Goal: Information Seeking & Learning: Learn about a topic

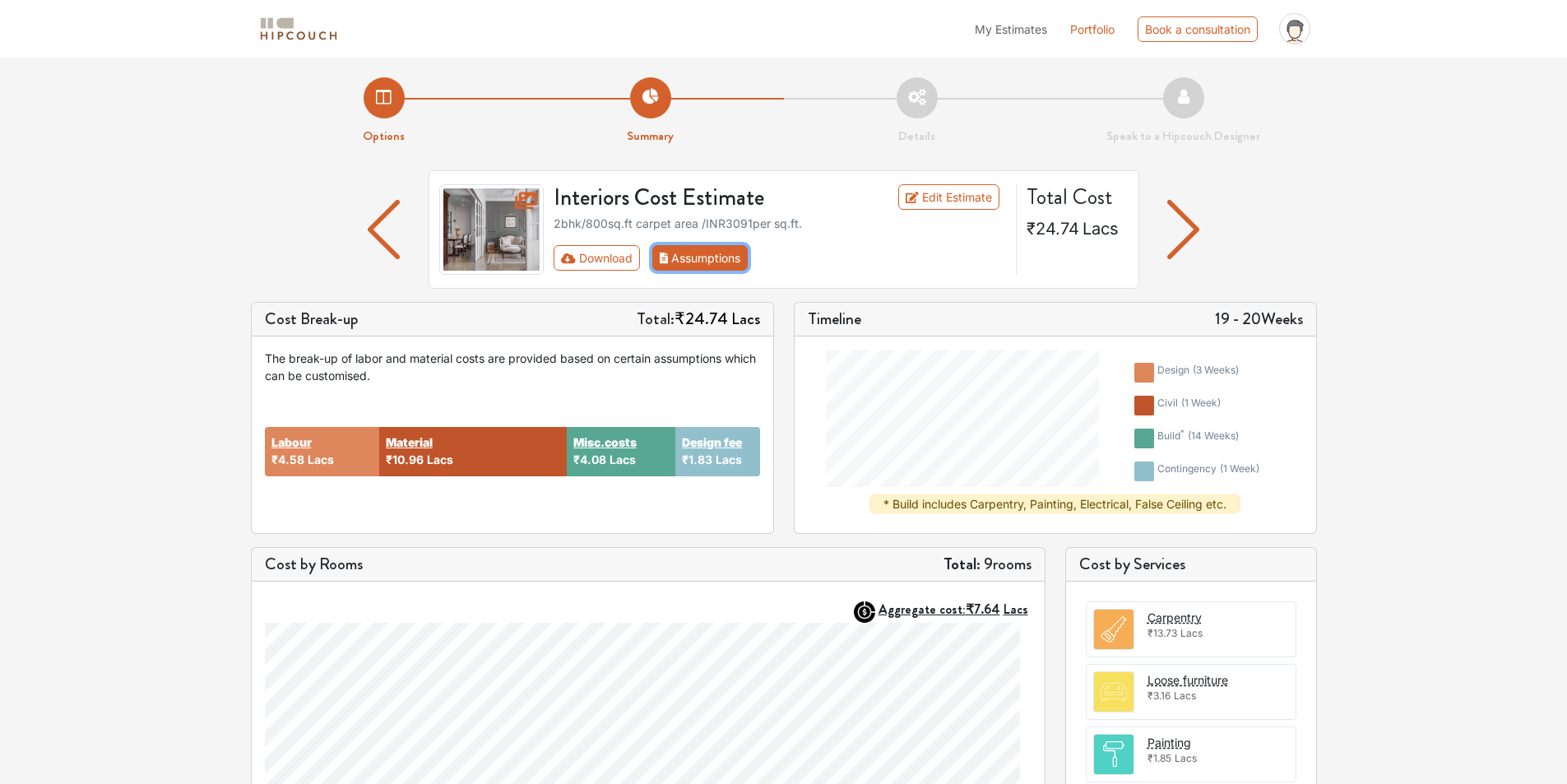
click at [723, 271] on button "Assumptions" at bounding box center [700, 257] width 96 height 25
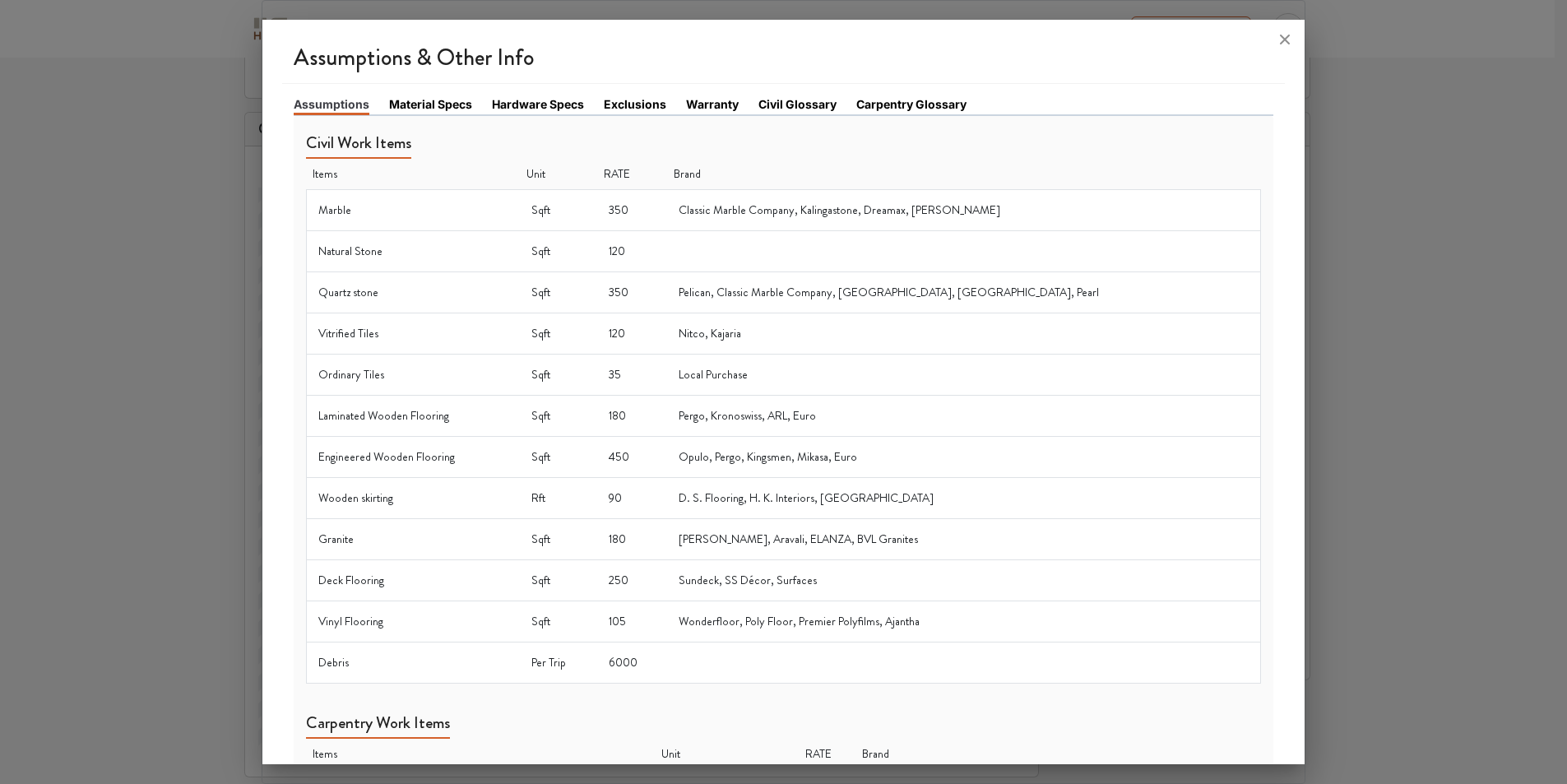
click at [433, 107] on link "Material Specs" at bounding box center [430, 103] width 83 height 17
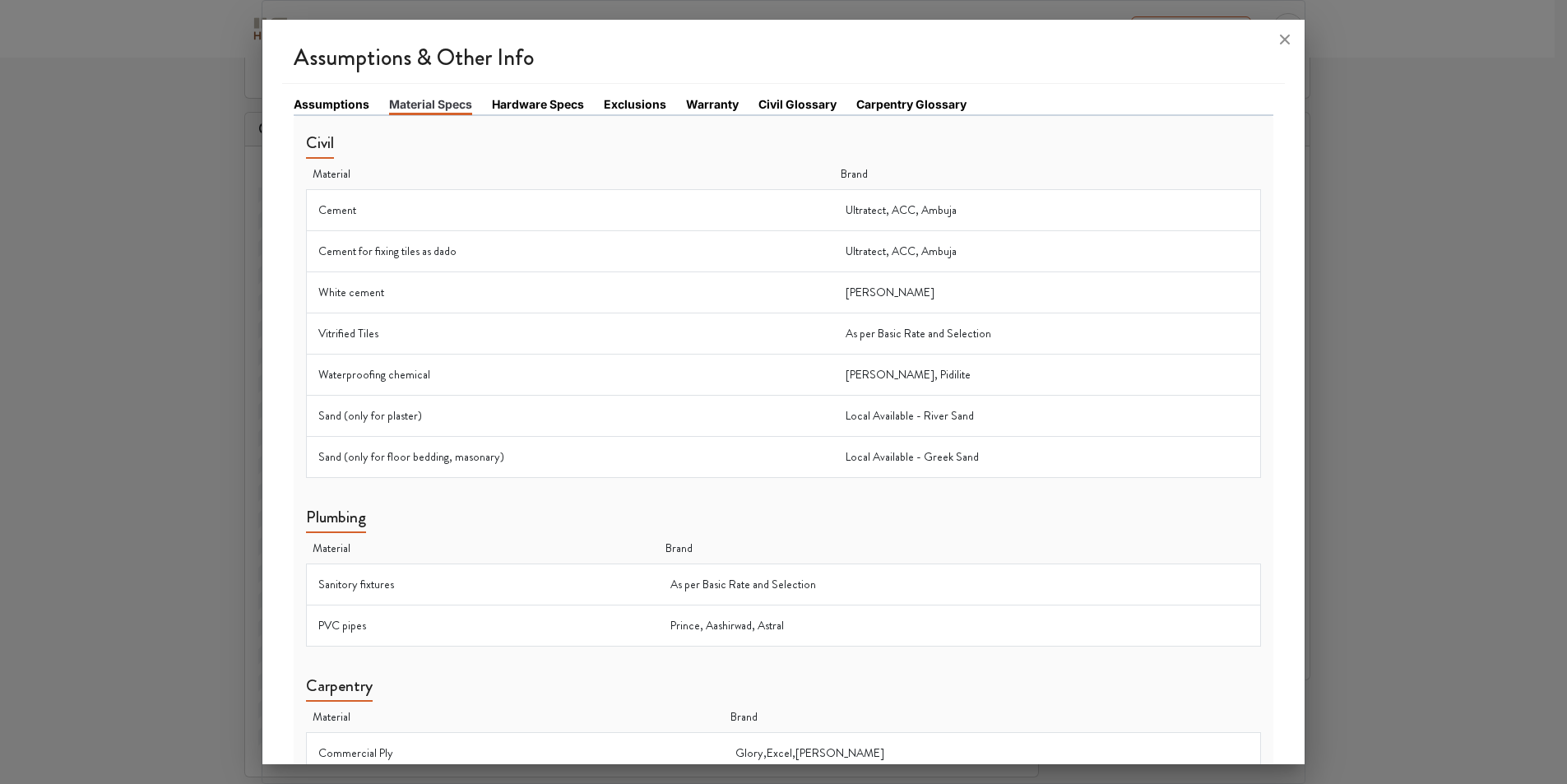
click at [545, 107] on link "Hardware Specs" at bounding box center [538, 103] width 92 height 17
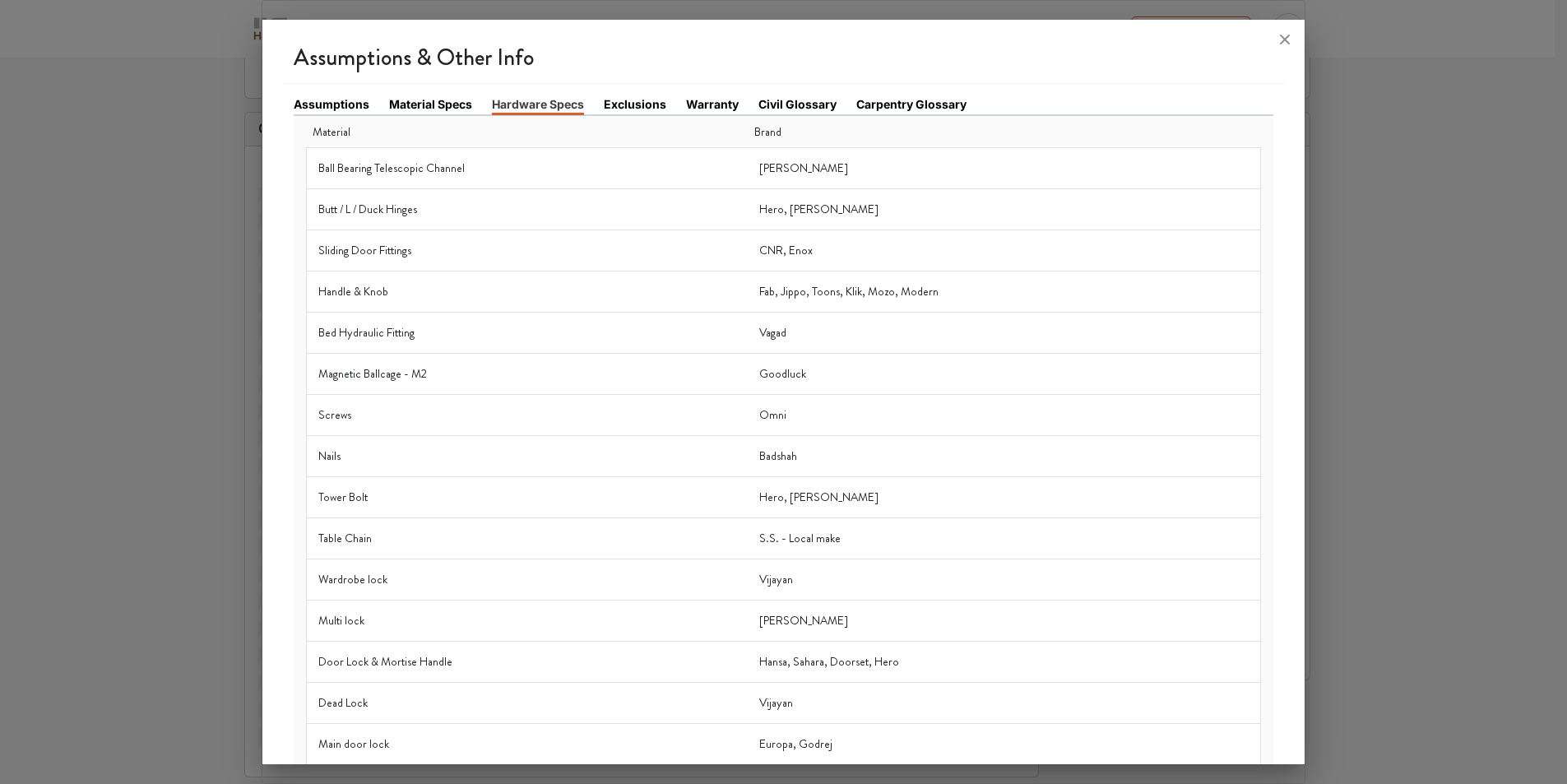
click at [966, 111] on link "Carpentry Glossary" at bounding box center [911, 103] width 110 height 17
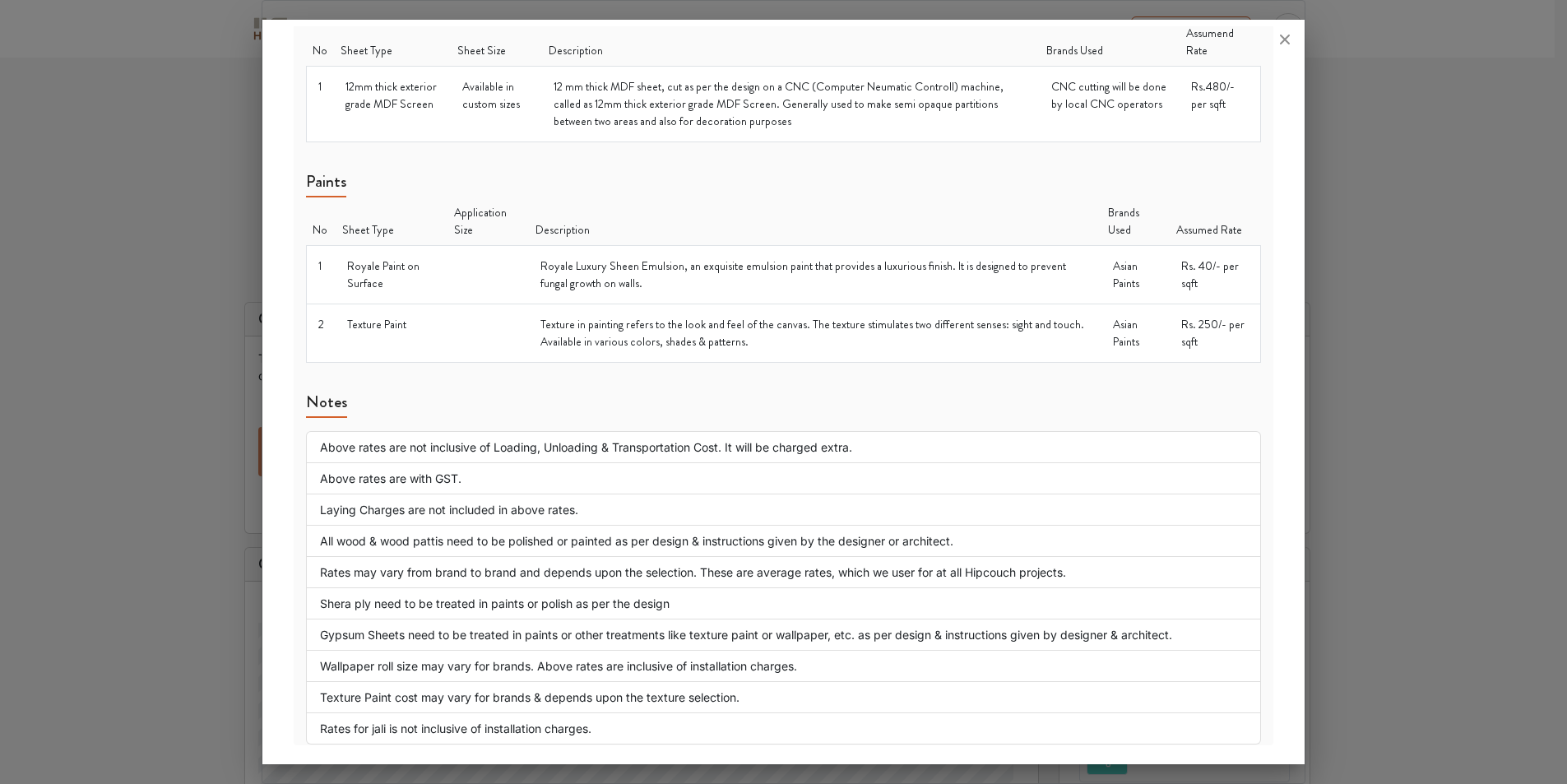
scroll to position [1732, 0]
click at [441, 463] on li "Above rates are with GST." at bounding box center [784, 478] width 956 height 31
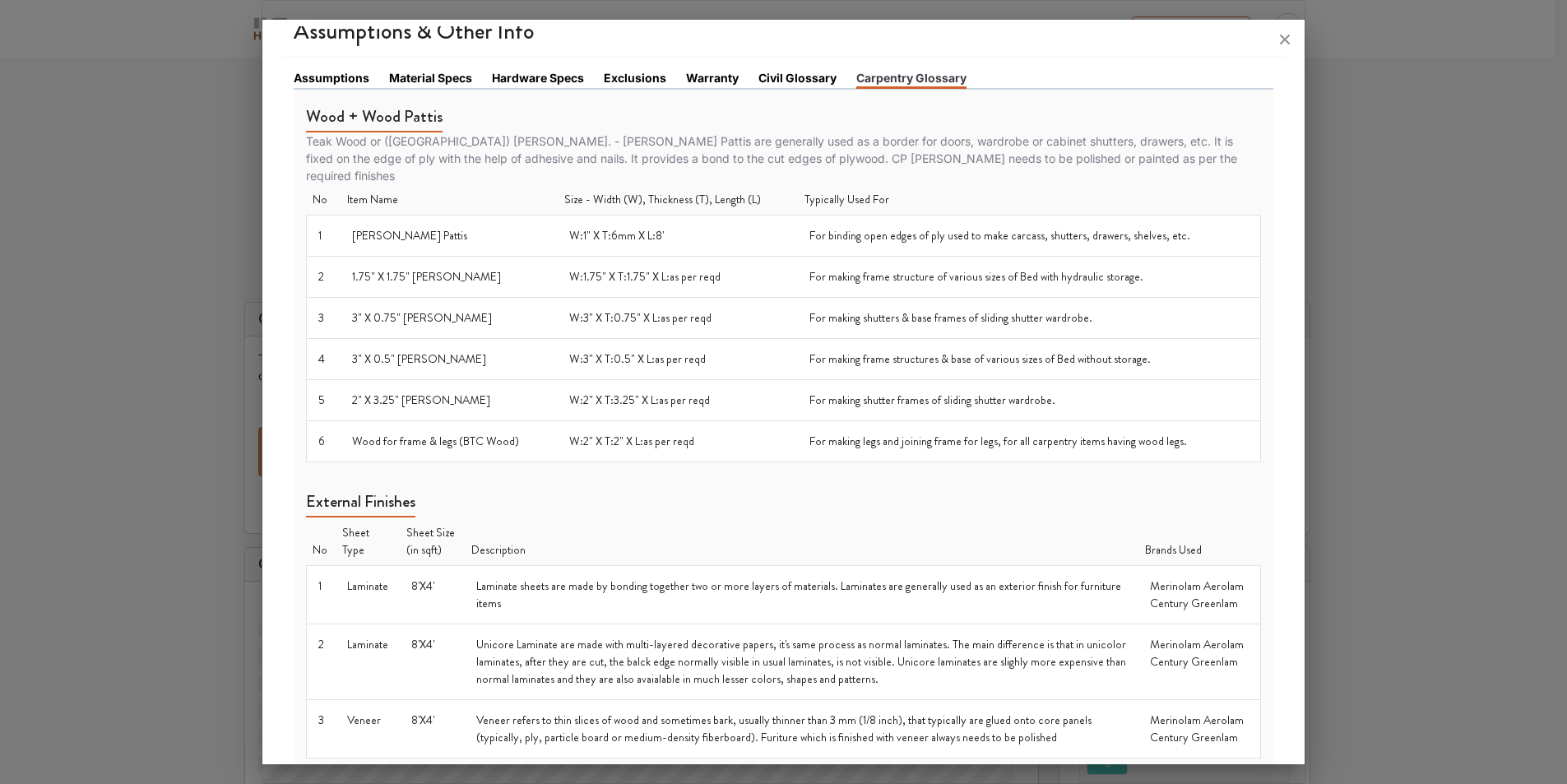
scroll to position [0, 0]
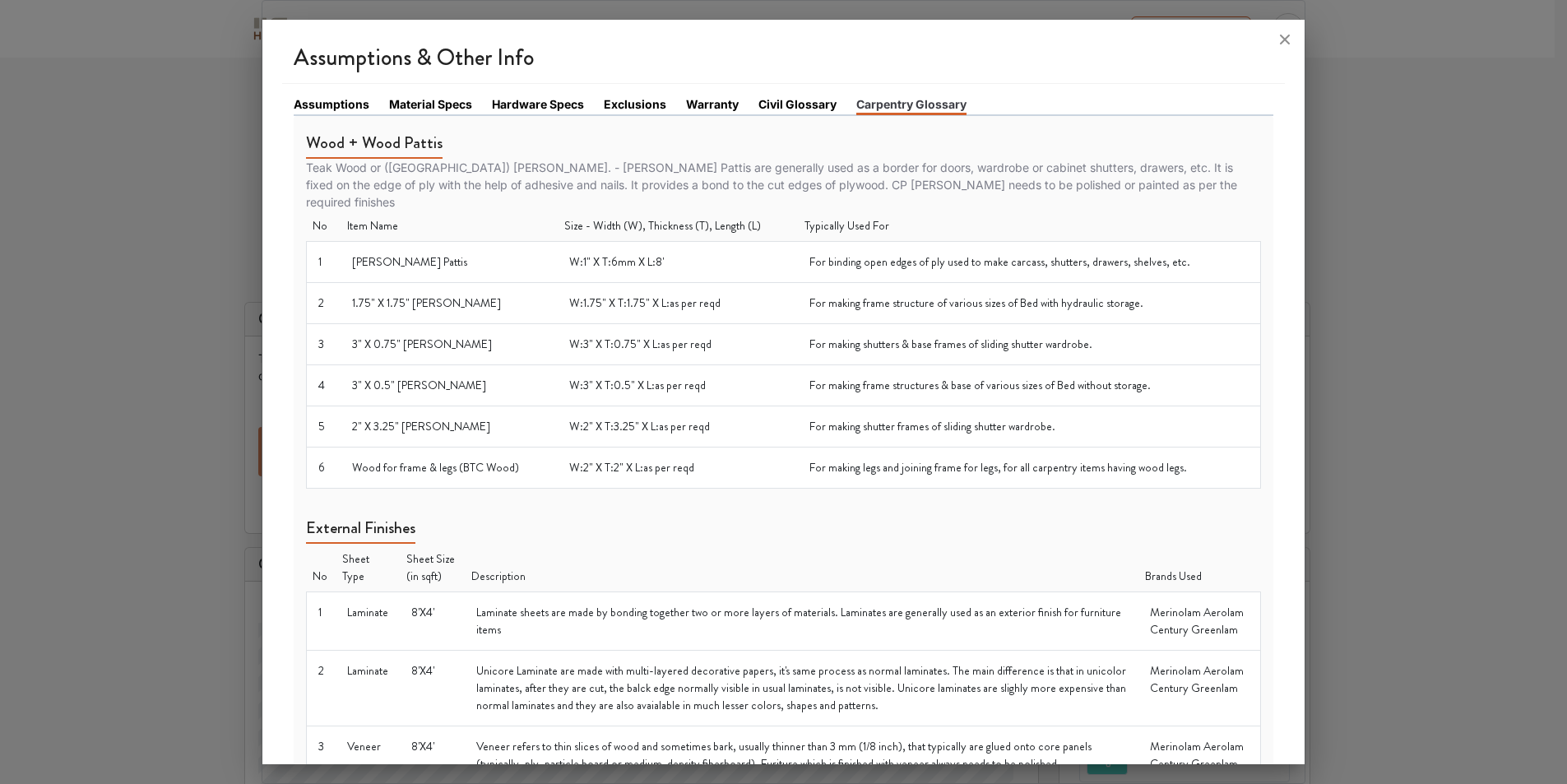
click at [822, 104] on link "Civil Glossary" at bounding box center [797, 103] width 78 height 17
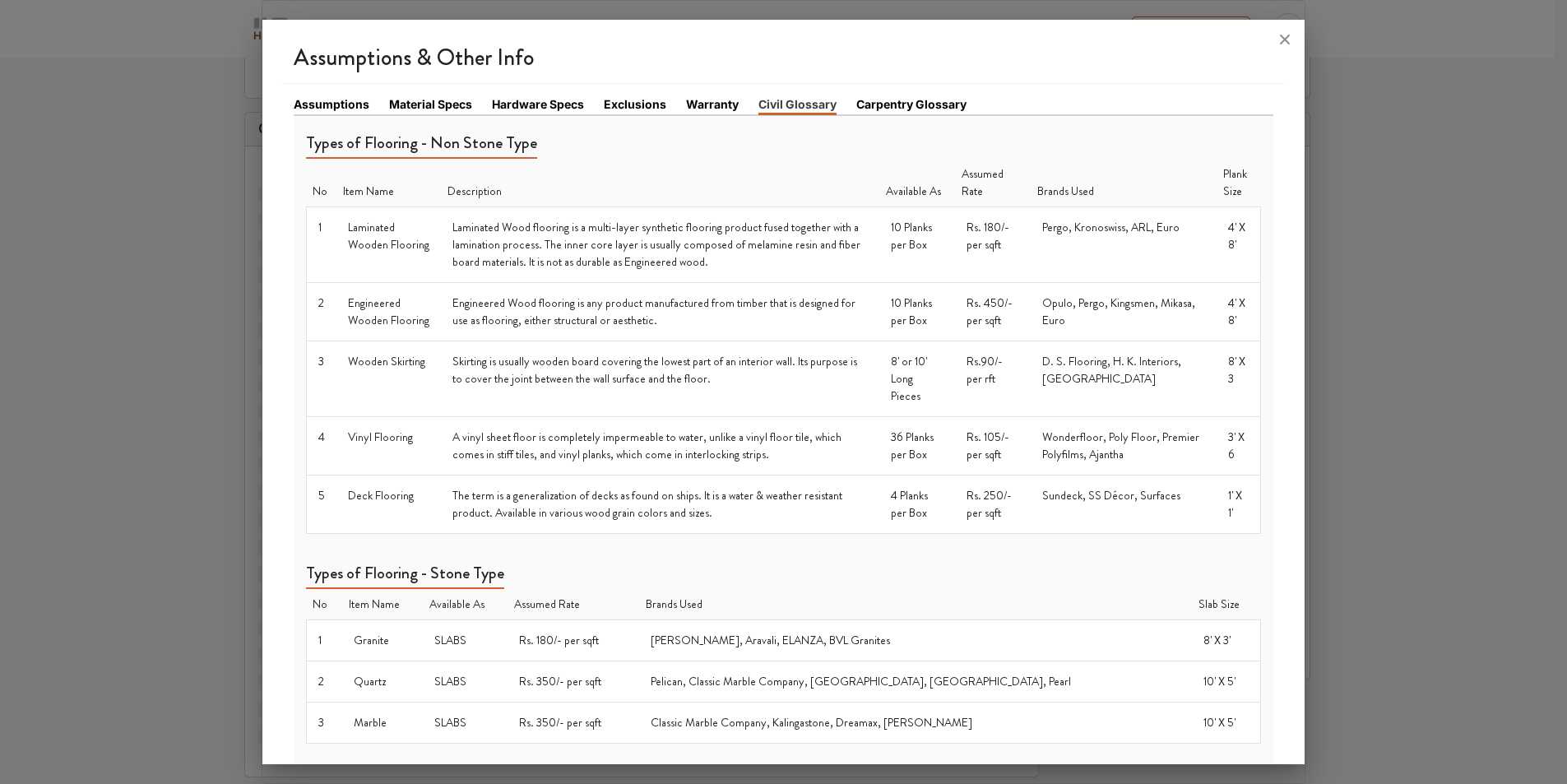
click at [648, 109] on link "Exclusions" at bounding box center [635, 103] width 63 height 17
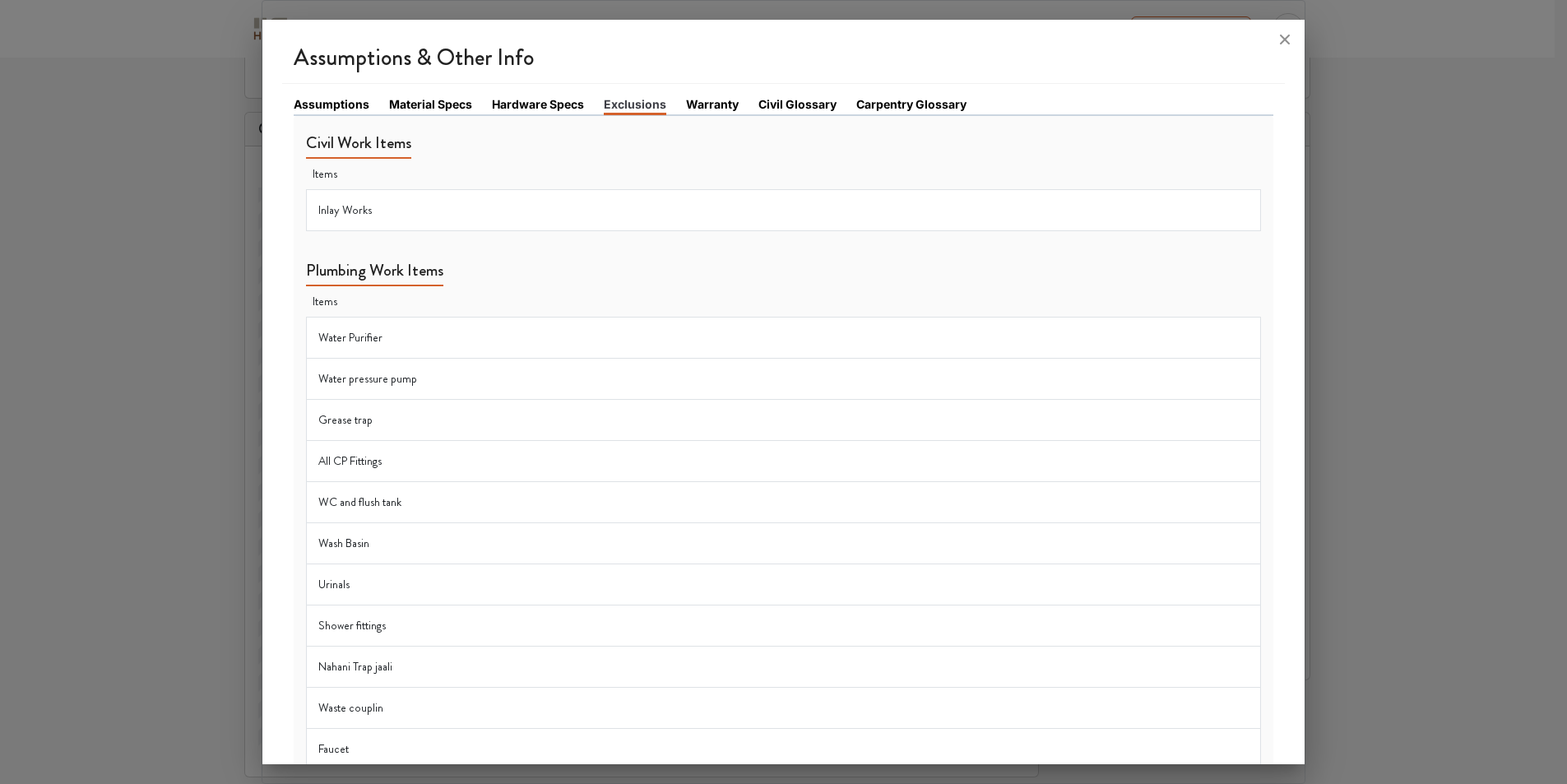
click at [557, 104] on link "Hardware Specs" at bounding box center [538, 103] width 92 height 17
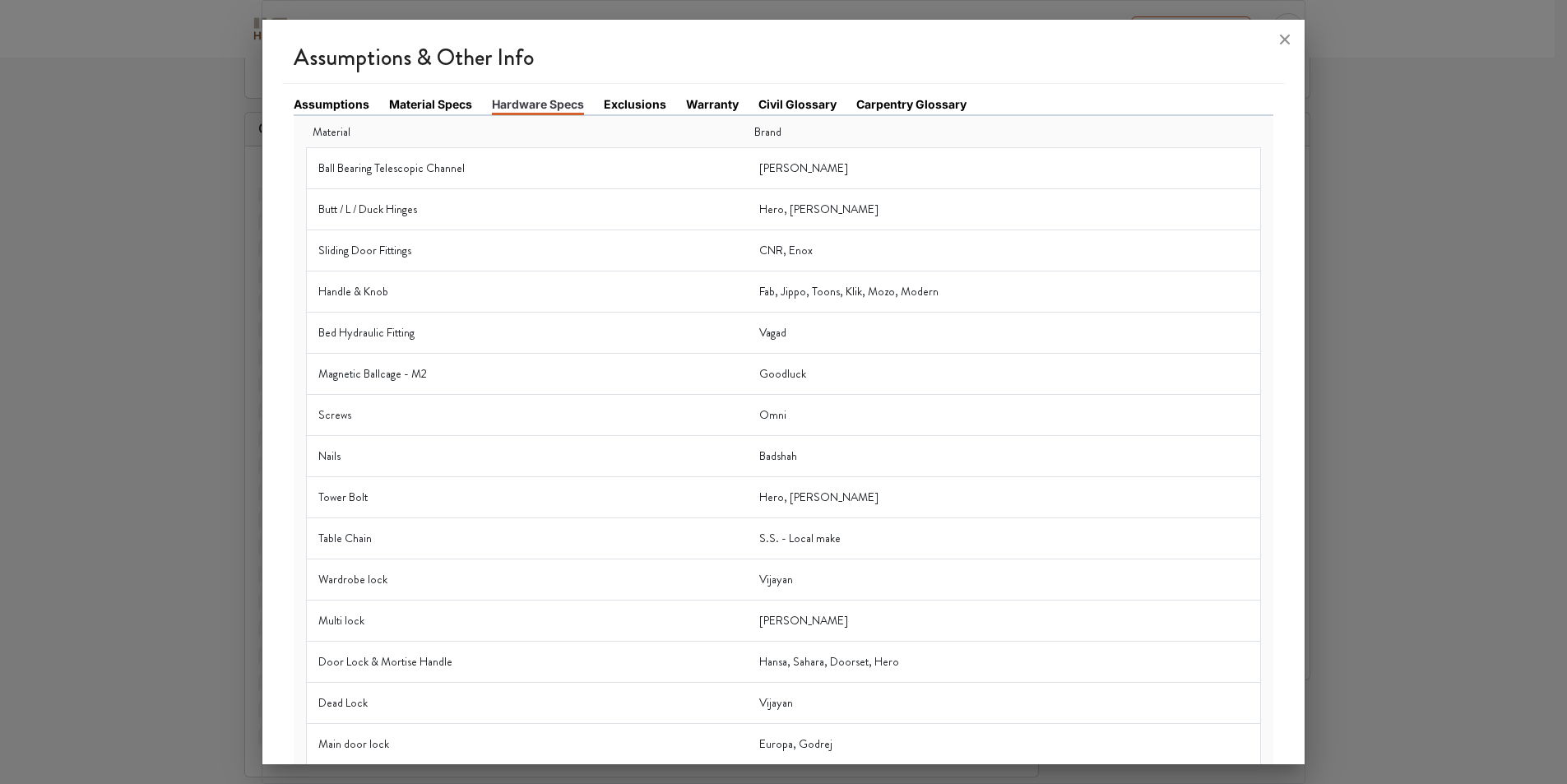
click at [451, 95] on div "Assumptions Material Specs Hardware Specs Exclusions Warranty Civil Glossary Ca…" at bounding box center [783, 499] width 1003 height 830
click at [448, 108] on link "Material Specs" at bounding box center [430, 103] width 83 height 17
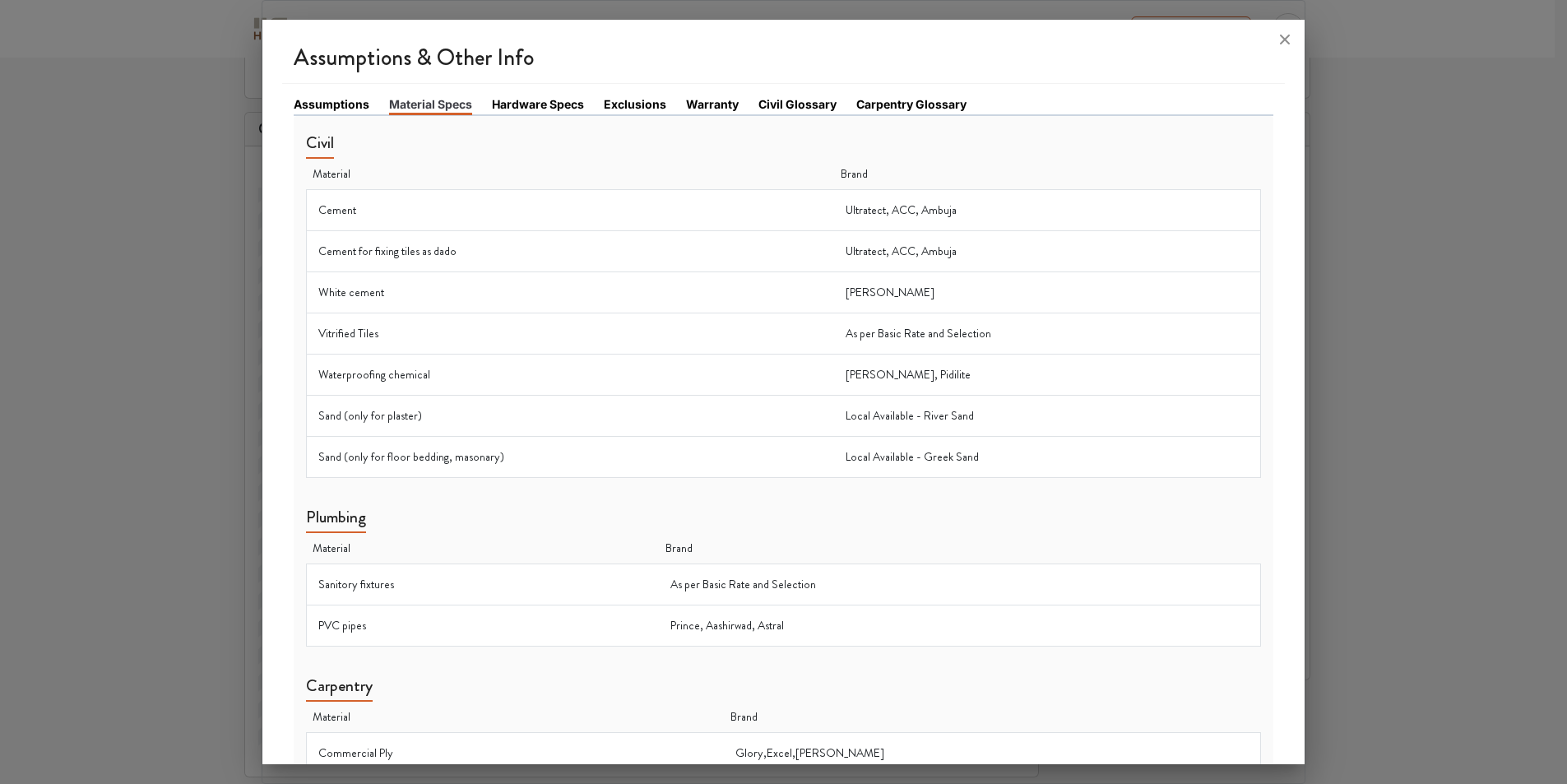
click at [343, 100] on link "Assumptions" at bounding box center [332, 103] width 76 height 17
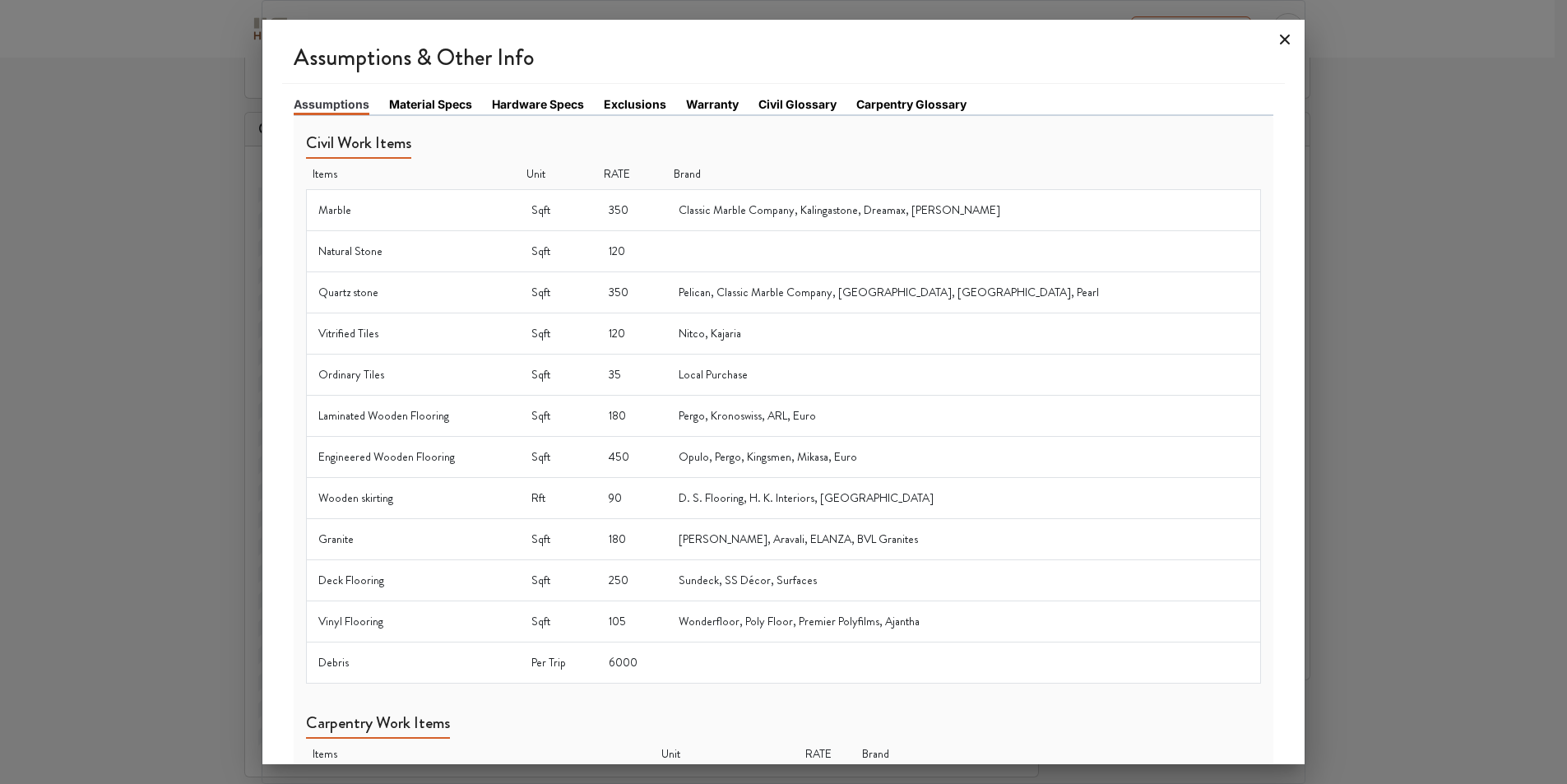
click at [1281, 44] on icon at bounding box center [1286, 40] width 10 height 10
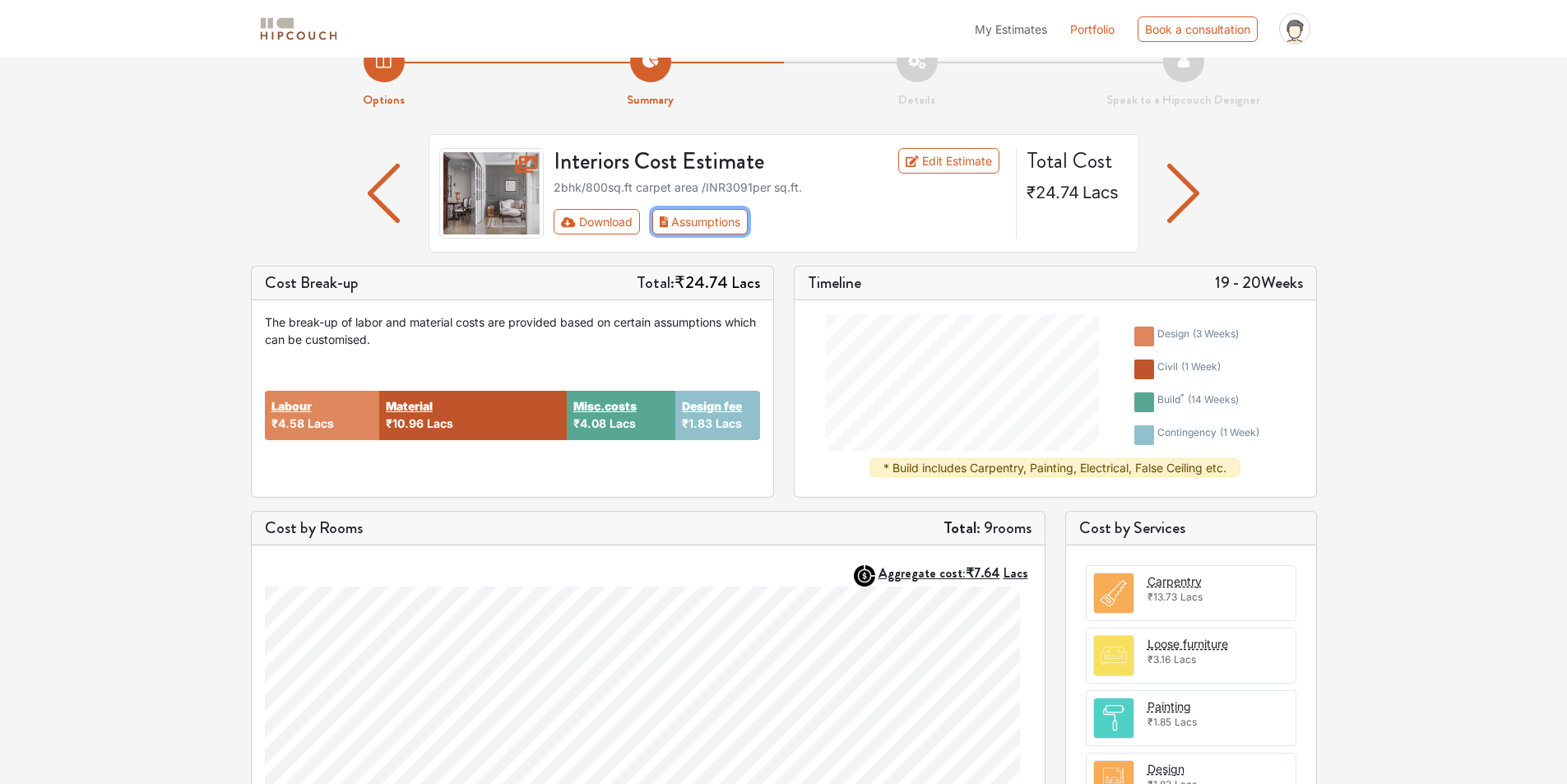
scroll to position [581, 0]
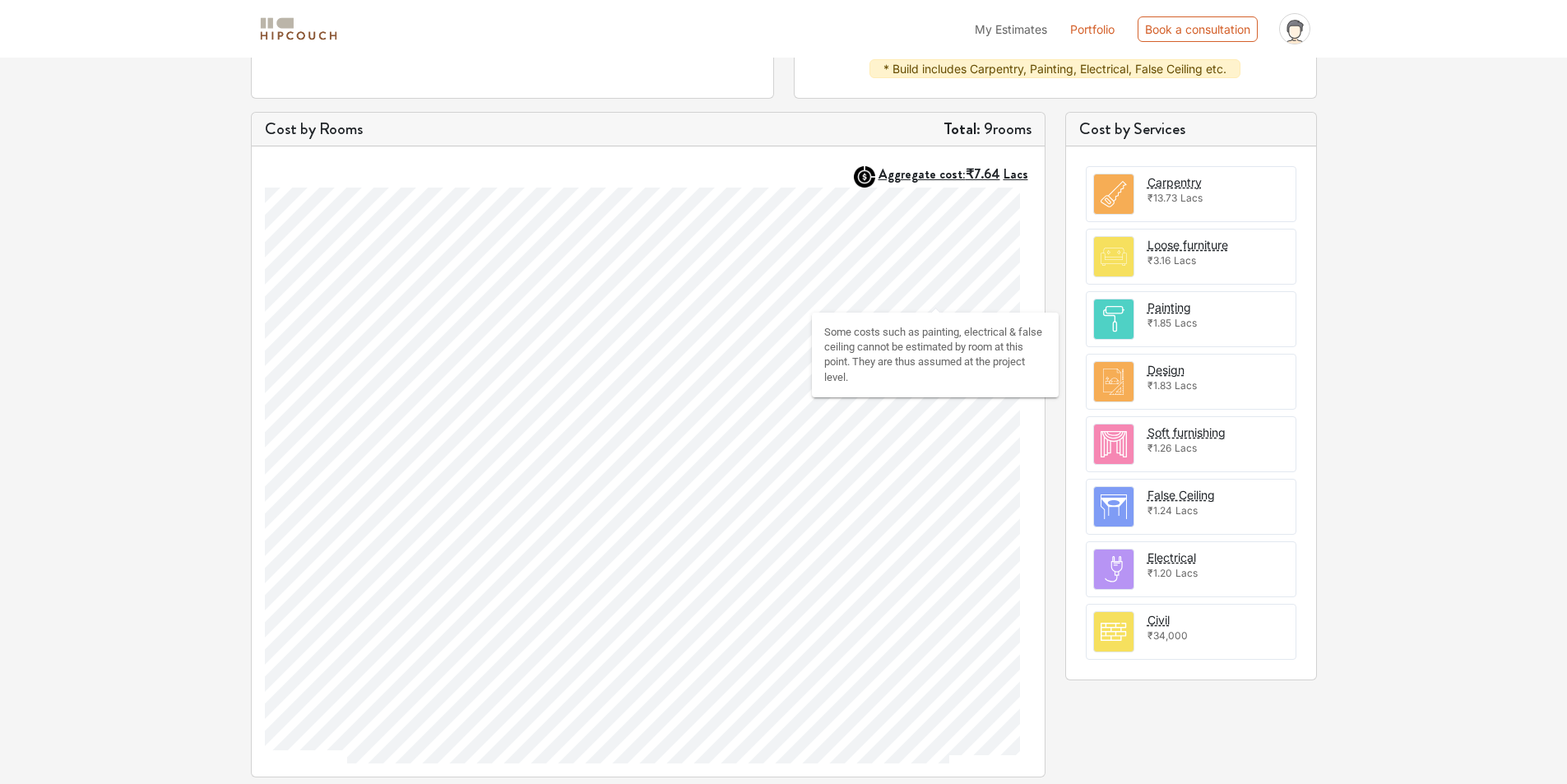
click at [937, 164] on strong "Aggregate cost: ₹7.64 Lacs" at bounding box center [953, 173] width 150 height 19
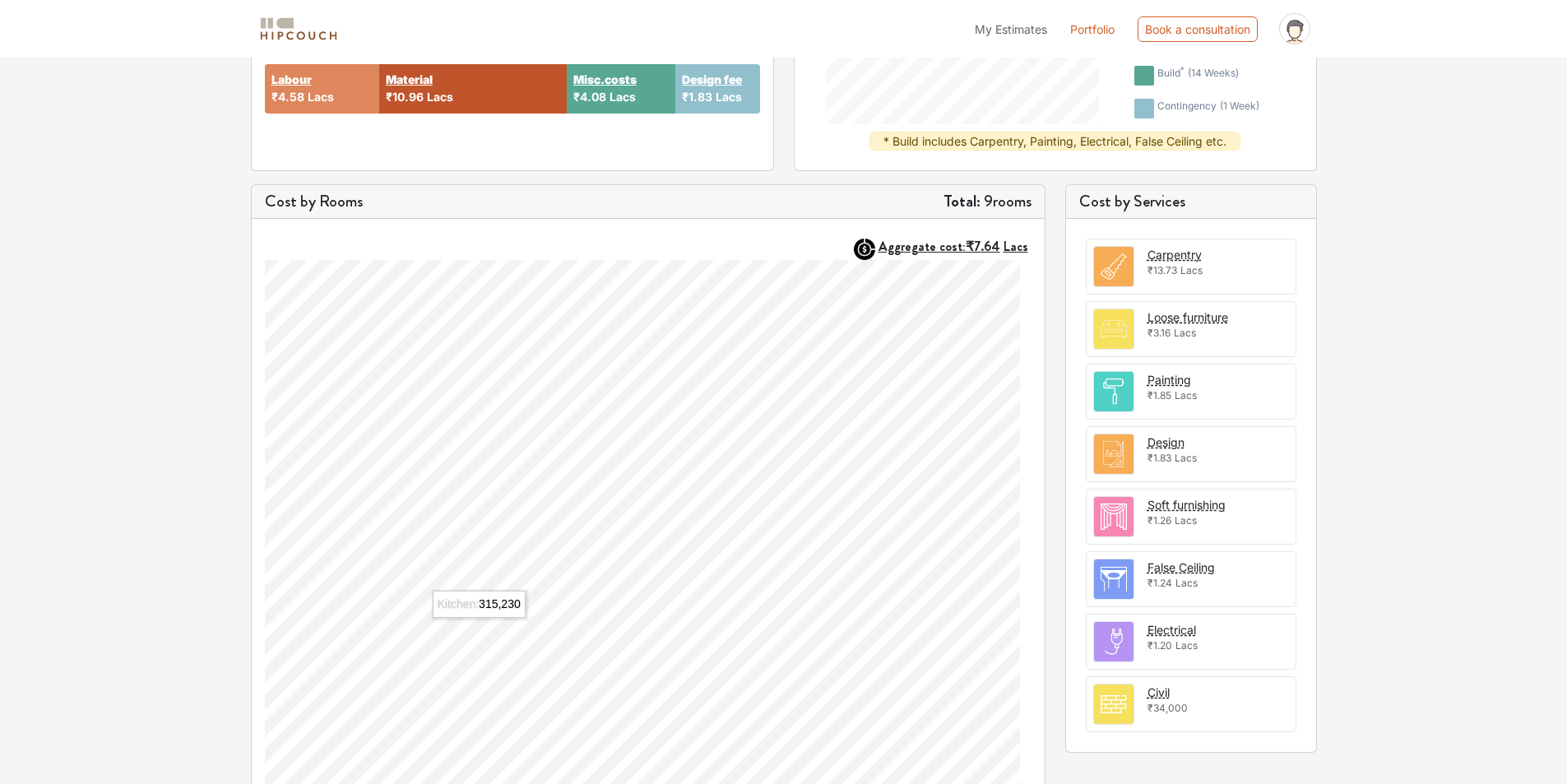
scroll to position [0, 0]
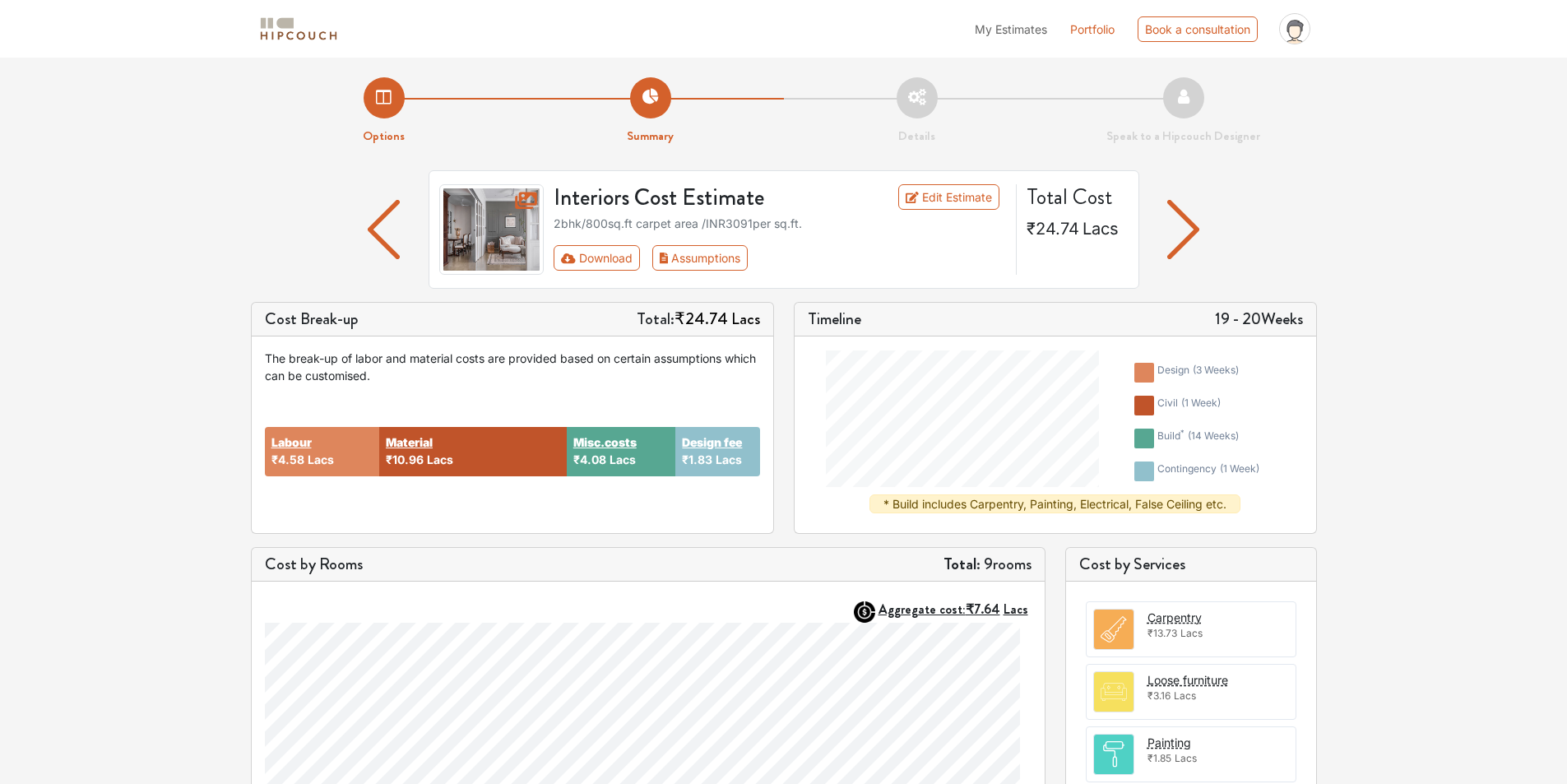
click at [305, 30] on img at bounding box center [298, 29] width 82 height 29
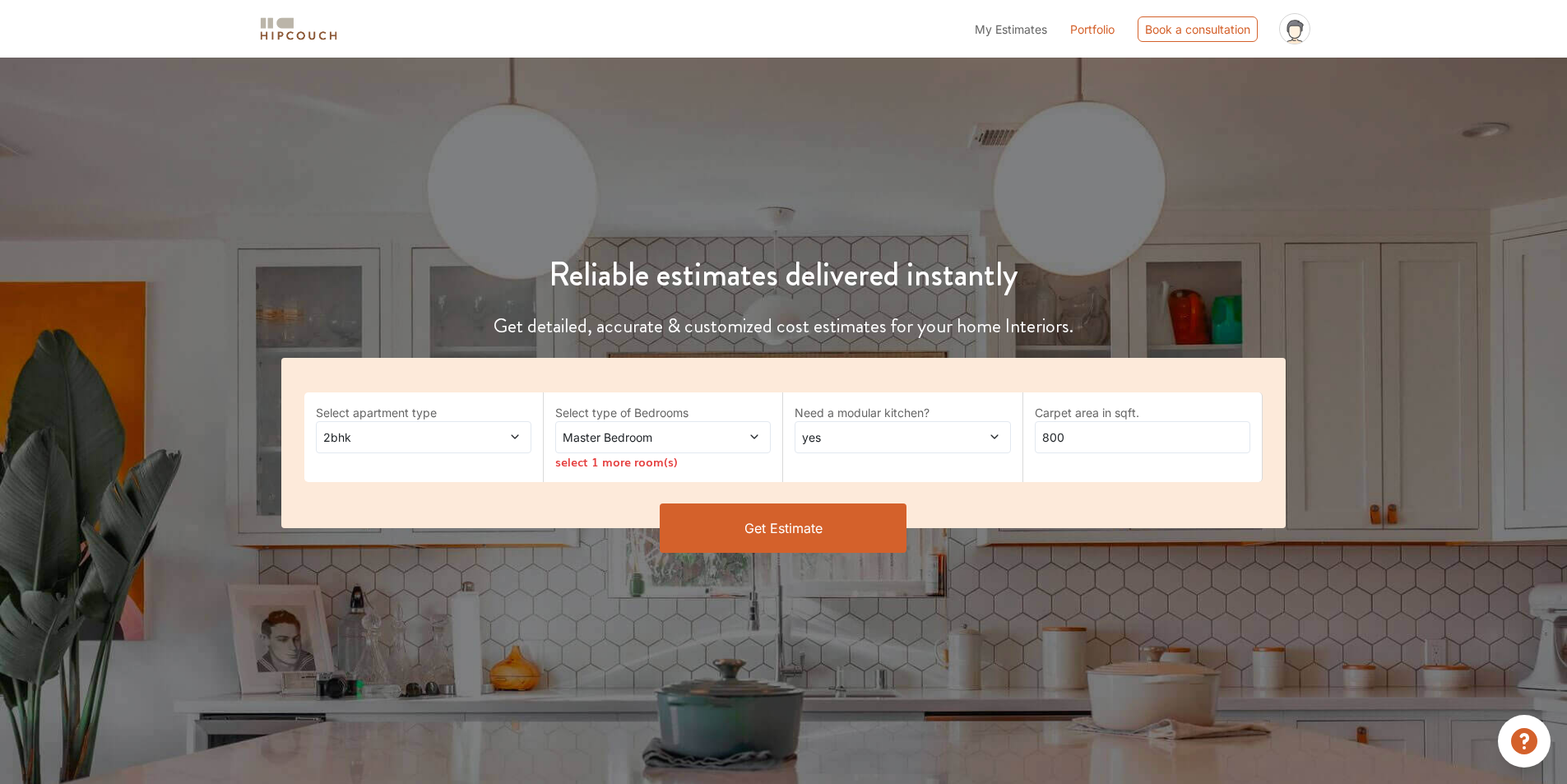
click at [314, 41] on img at bounding box center [298, 29] width 82 height 29
click at [1070, 38] on link "Portfolio" at bounding box center [1092, 29] width 44 height 17
